Goal: Task Accomplishment & Management: Manage account settings

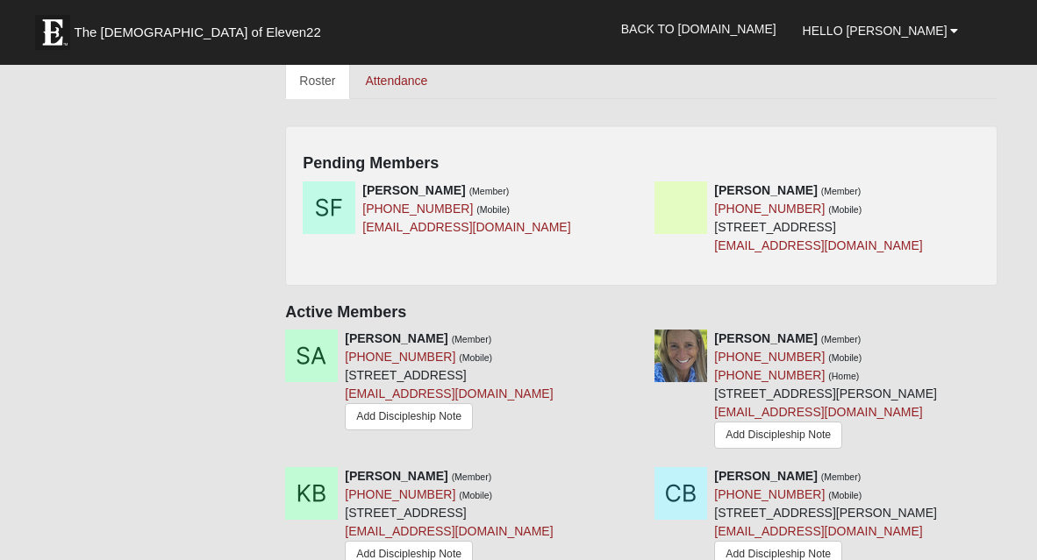
scroll to position [826, 0]
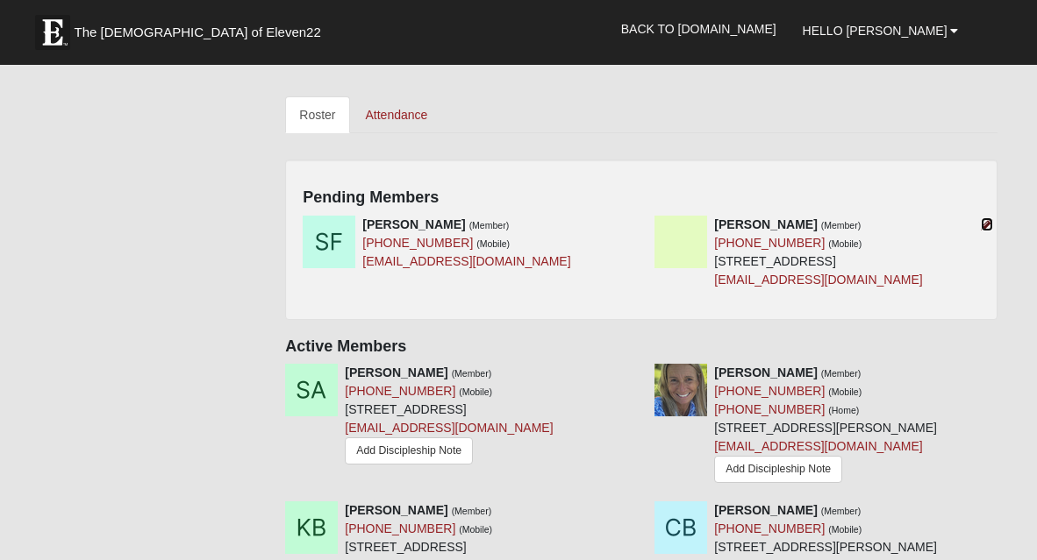
click at [986, 218] on icon at bounding box center [986, 224] width 12 height 12
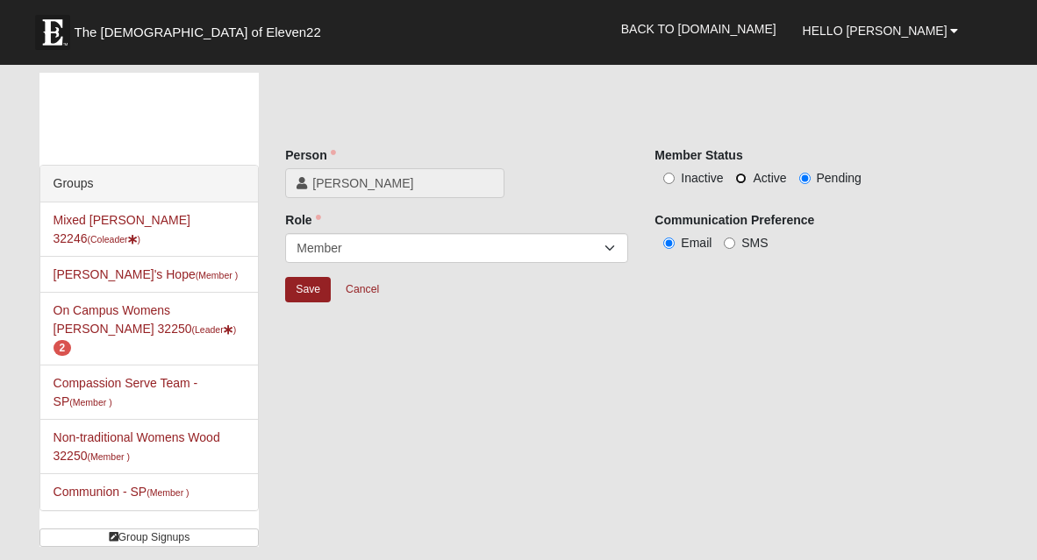
click at [739, 179] on input "Active" at bounding box center [740, 178] width 11 height 11
radio input "true"
click at [299, 287] on input "Save" at bounding box center [308, 289] width 46 height 25
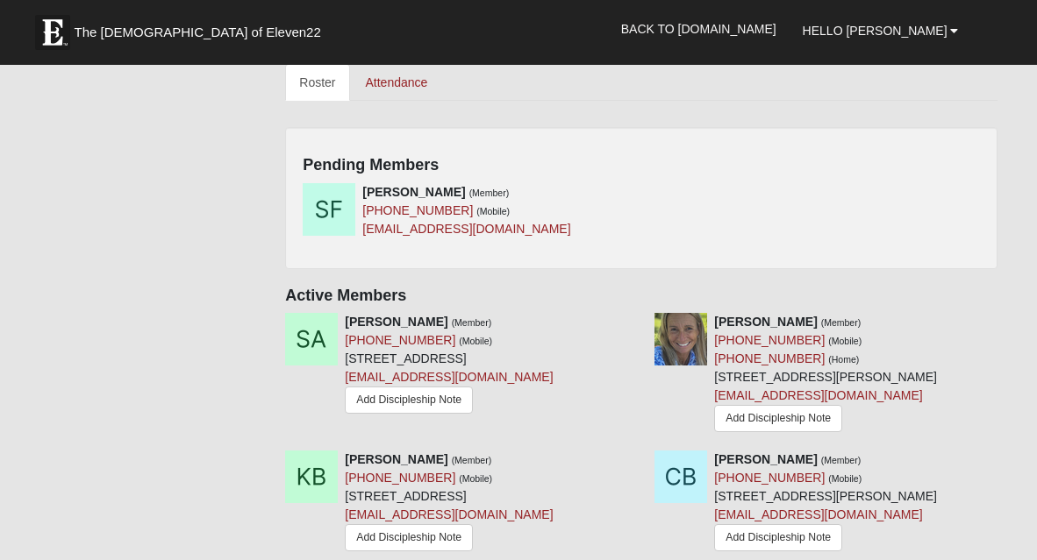
scroll to position [870, 0]
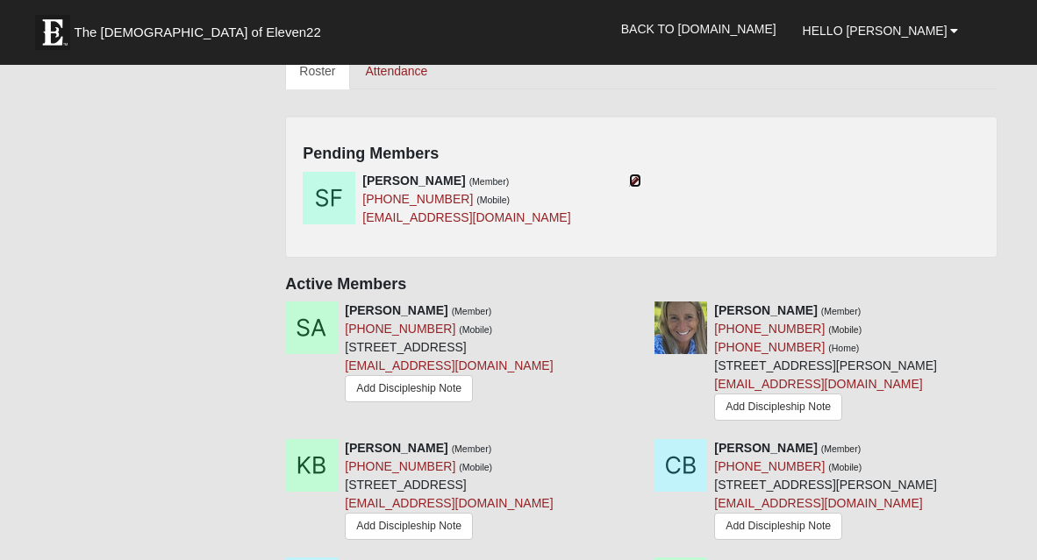
click at [638, 175] on icon at bounding box center [635, 181] width 12 height 12
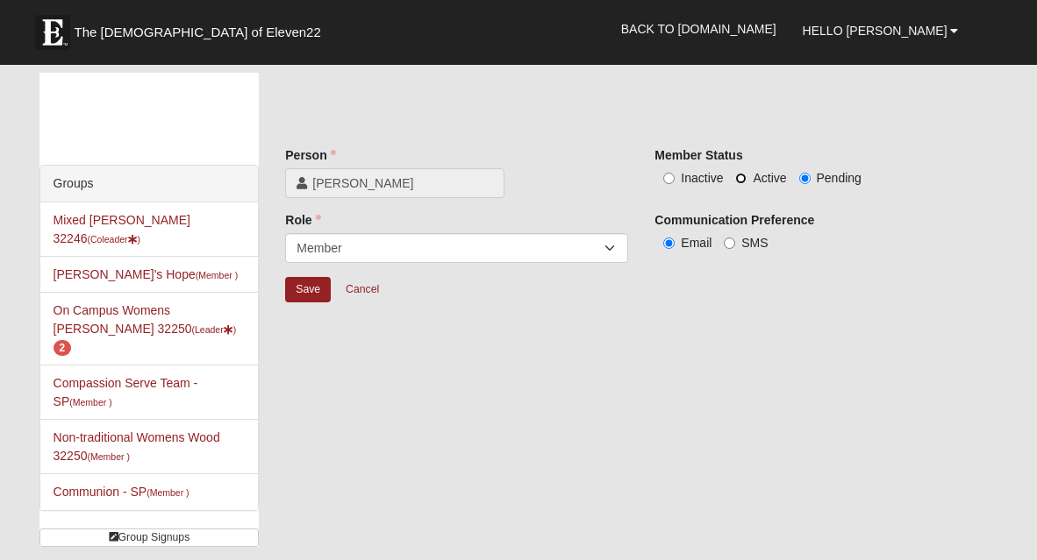
click at [738, 176] on input "Active" at bounding box center [740, 178] width 11 height 11
radio input "true"
click at [311, 286] on input "Save" at bounding box center [308, 289] width 46 height 25
